Goal: Task Accomplishment & Management: Use online tool/utility

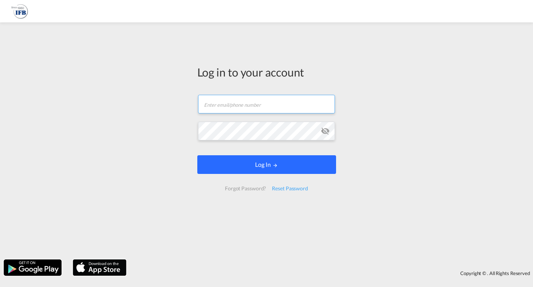
type input "[PERSON_NAME][EMAIL_ADDRESS][PERSON_NAME][DOMAIN_NAME]"
click at [263, 167] on button "Log In" at bounding box center [266, 164] width 139 height 19
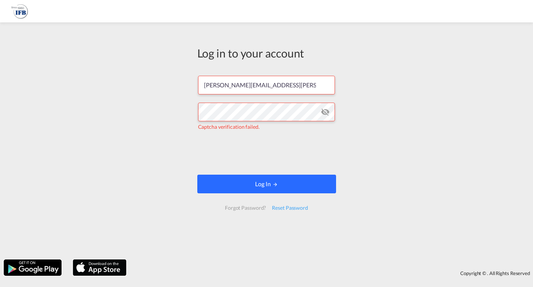
click at [246, 179] on button "Log In" at bounding box center [266, 184] width 139 height 19
